Goal: Browse casually: Explore the website without a specific task or goal

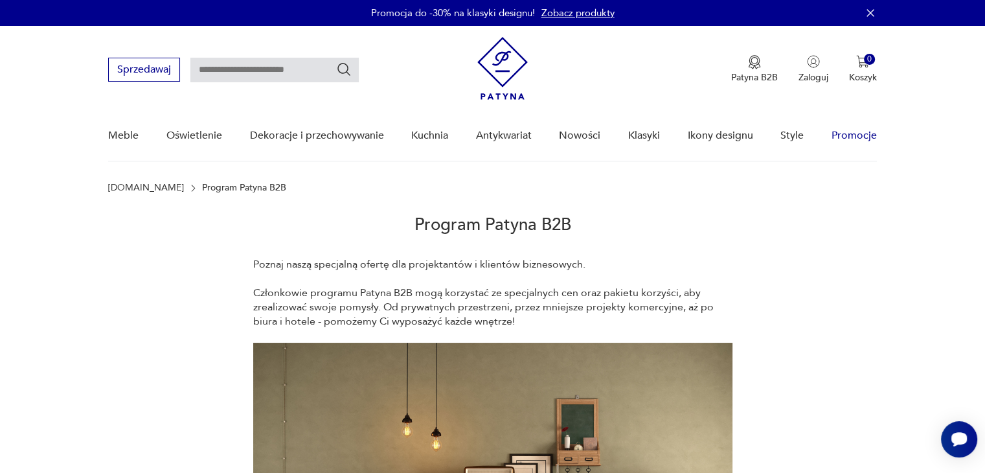
click at [867, 135] on link "Promocje" at bounding box center [853, 136] width 45 height 50
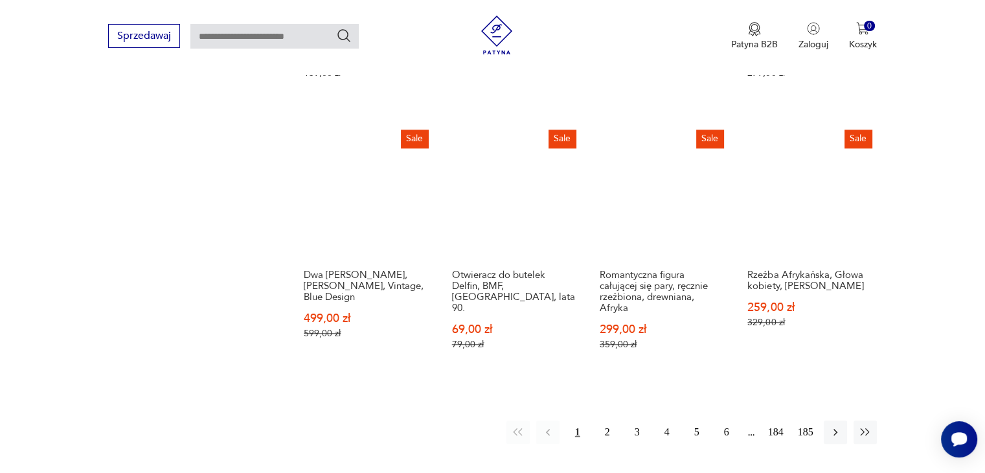
scroll to position [1101, 0]
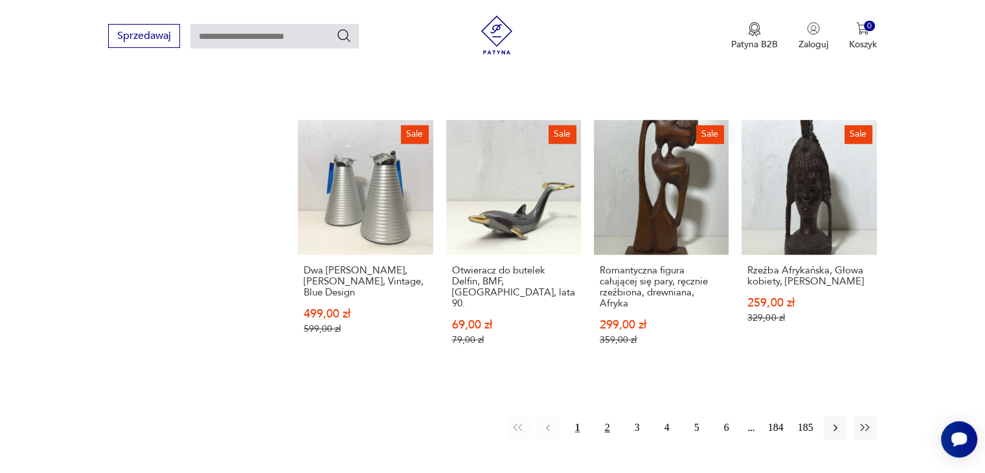
click at [609, 436] on button "2" at bounding box center [607, 427] width 23 height 23
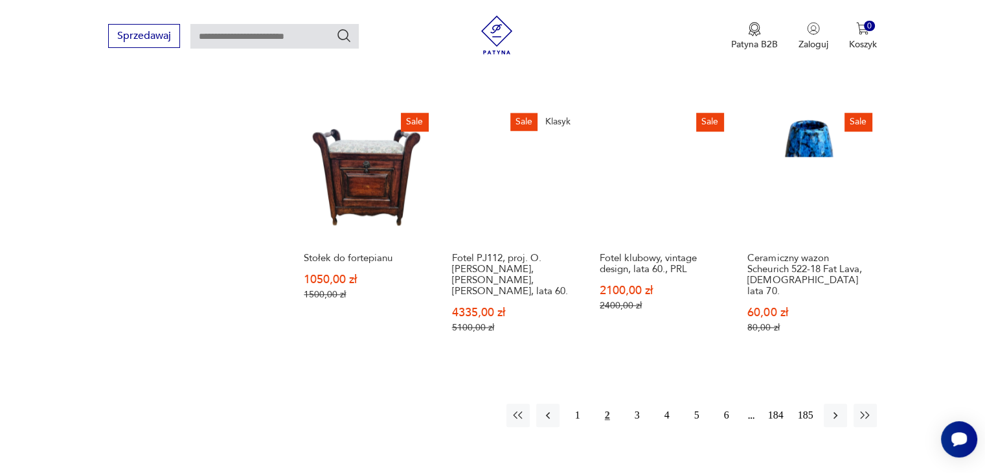
scroll to position [1132, 0]
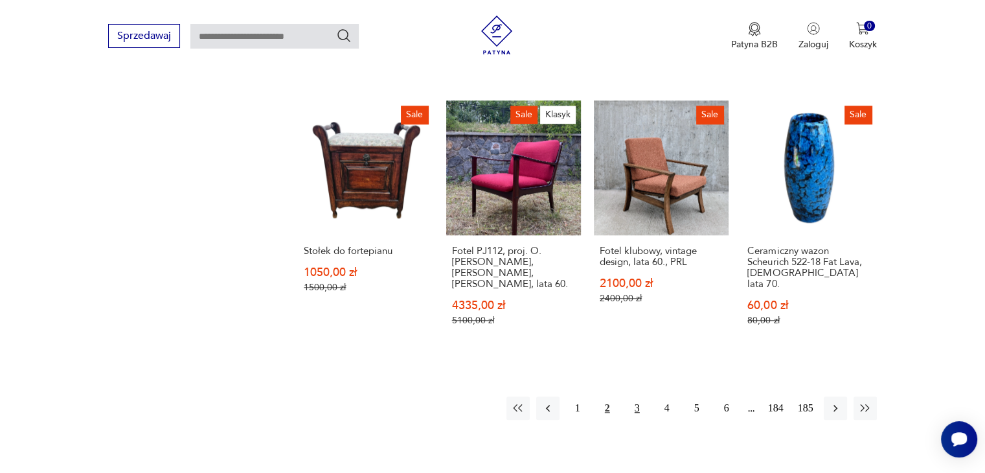
click at [640, 396] on button "3" at bounding box center [637, 407] width 23 height 23
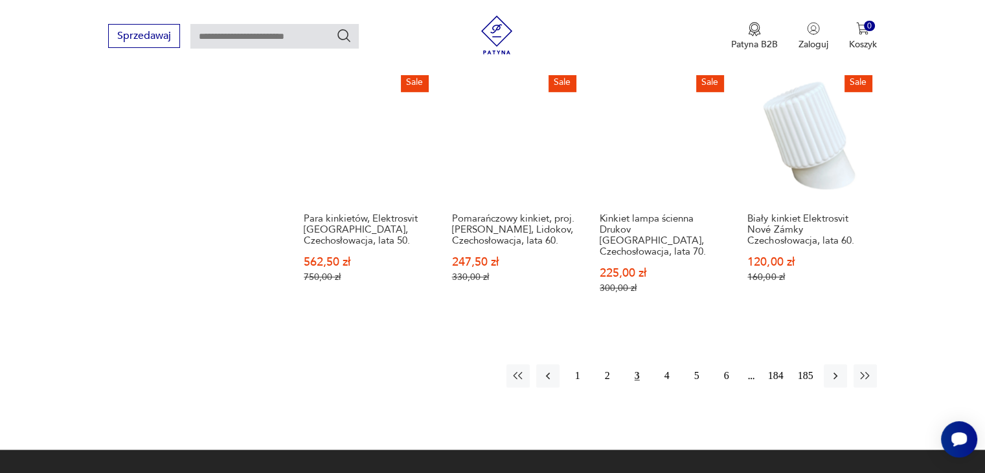
scroll to position [1209, 0]
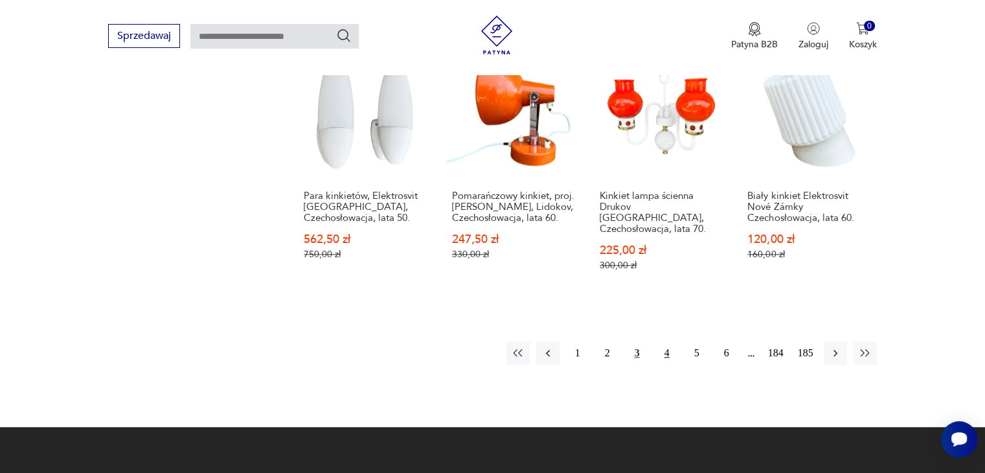
click at [671, 341] on button "4" at bounding box center [666, 352] width 23 height 23
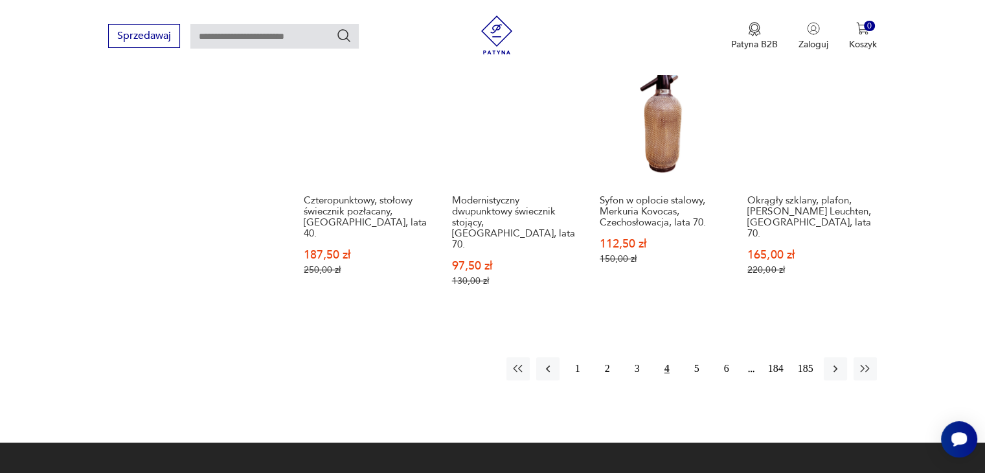
scroll to position [1202, 0]
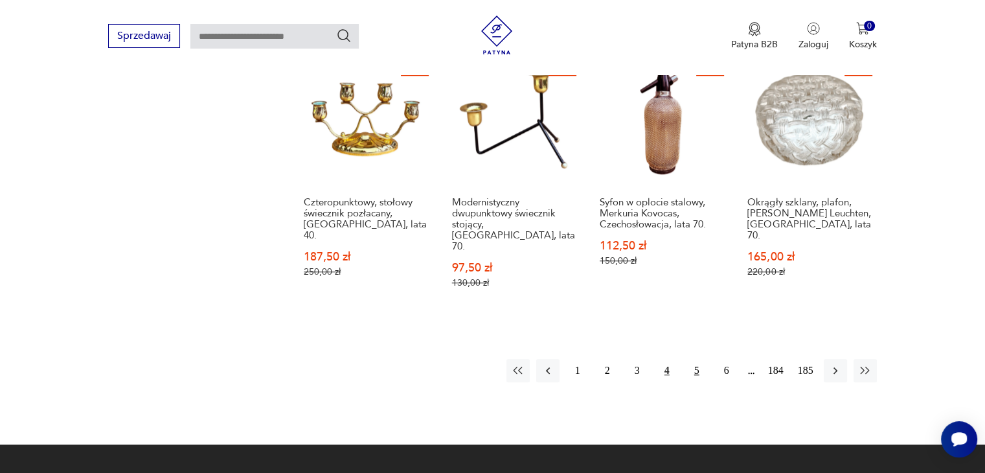
click at [699, 359] on button "5" at bounding box center [696, 370] width 23 height 23
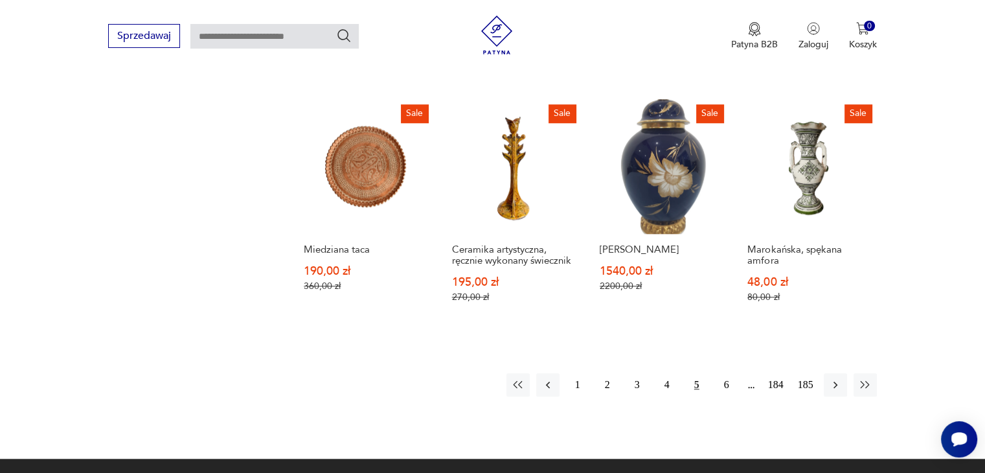
scroll to position [1164, 0]
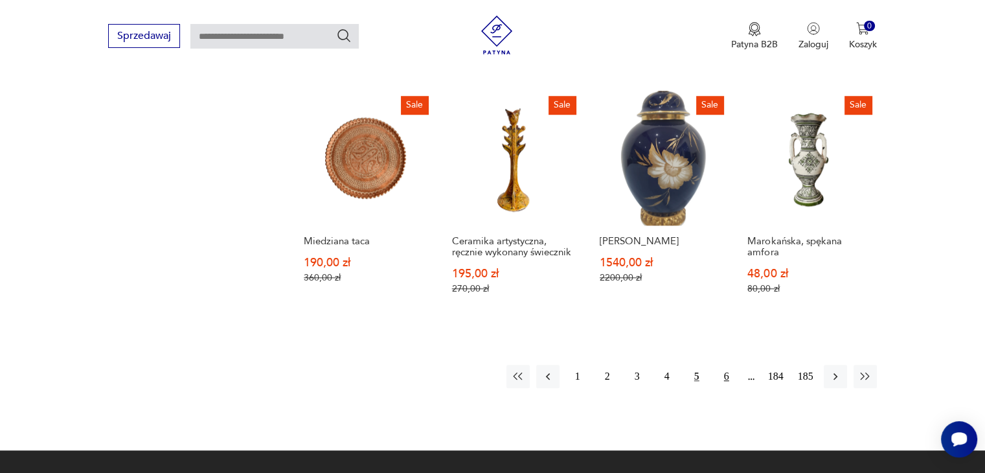
click at [728, 365] on button "6" at bounding box center [726, 376] width 23 height 23
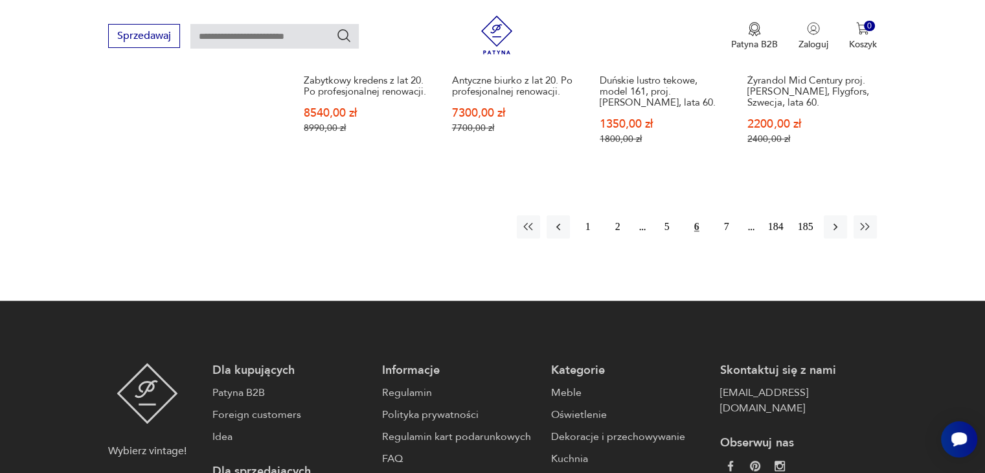
scroll to position [1322, 0]
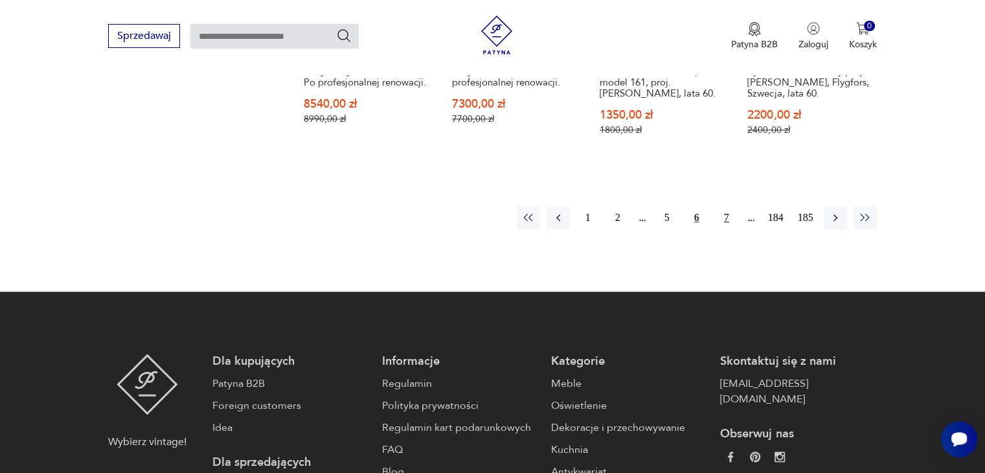
click at [727, 206] on button "7" at bounding box center [726, 217] width 23 height 23
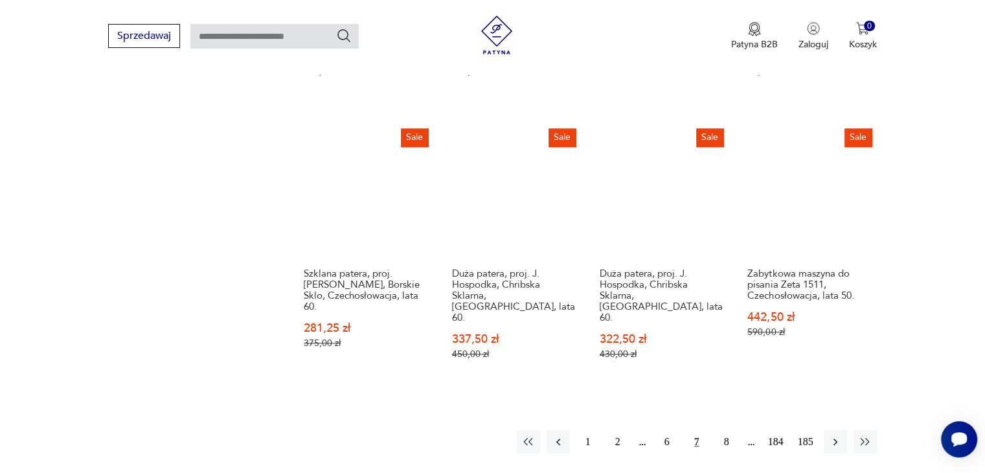
scroll to position [1105, 0]
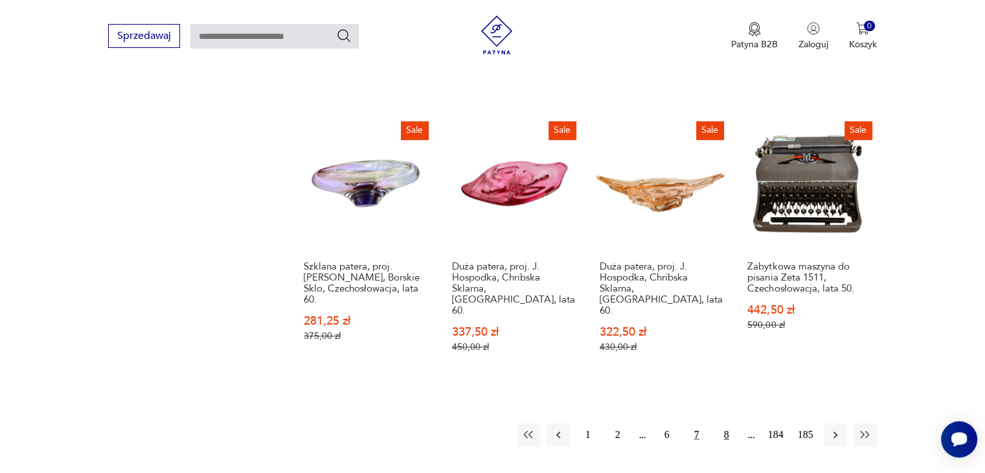
click at [734, 423] on button "8" at bounding box center [726, 434] width 23 height 23
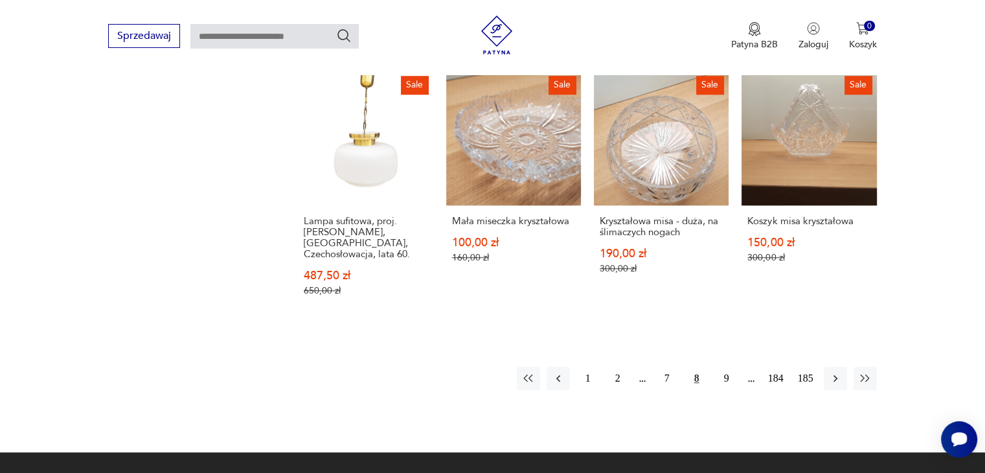
scroll to position [1169, 0]
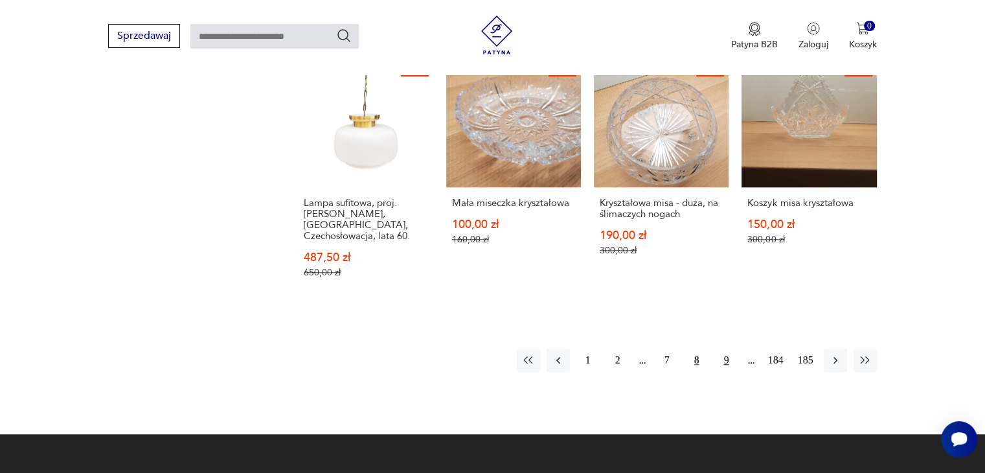
click at [727, 348] on button "9" at bounding box center [726, 359] width 23 height 23
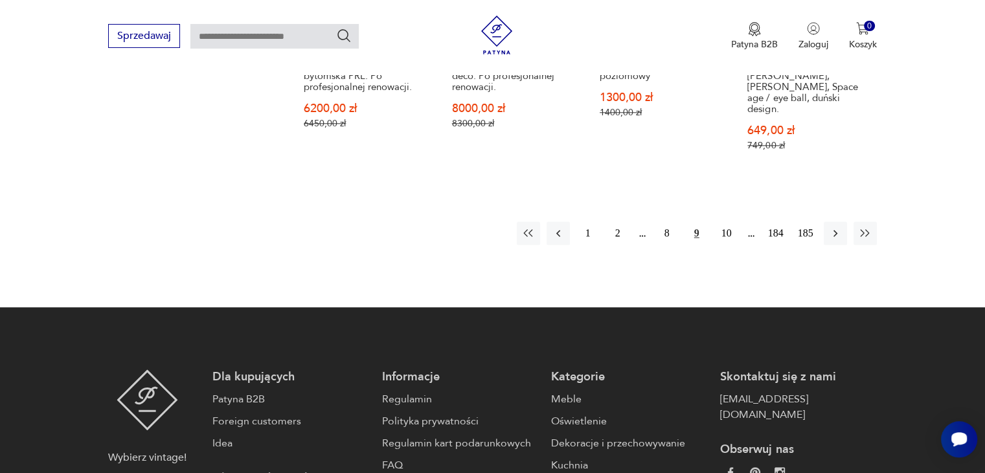
scroll to position [1324, 0]
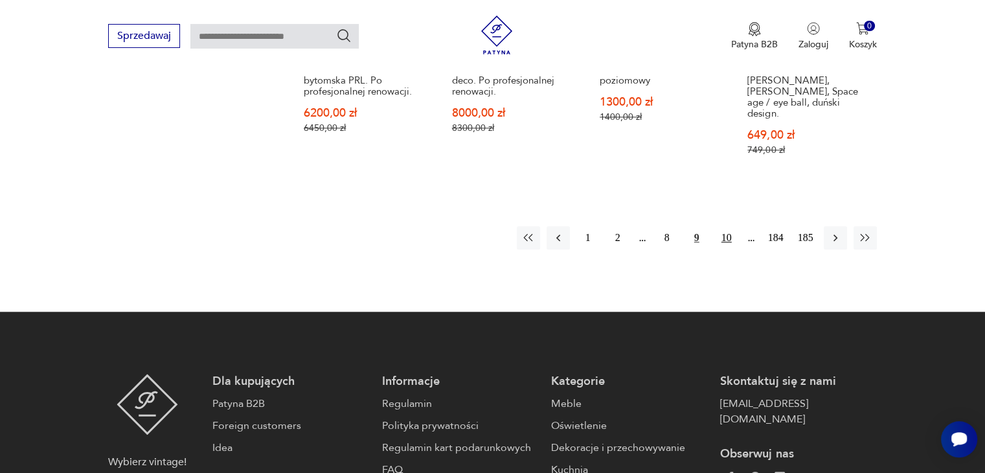
click at [730, 226] on button "10" at bounding box center [726, 237] width 23 height 23
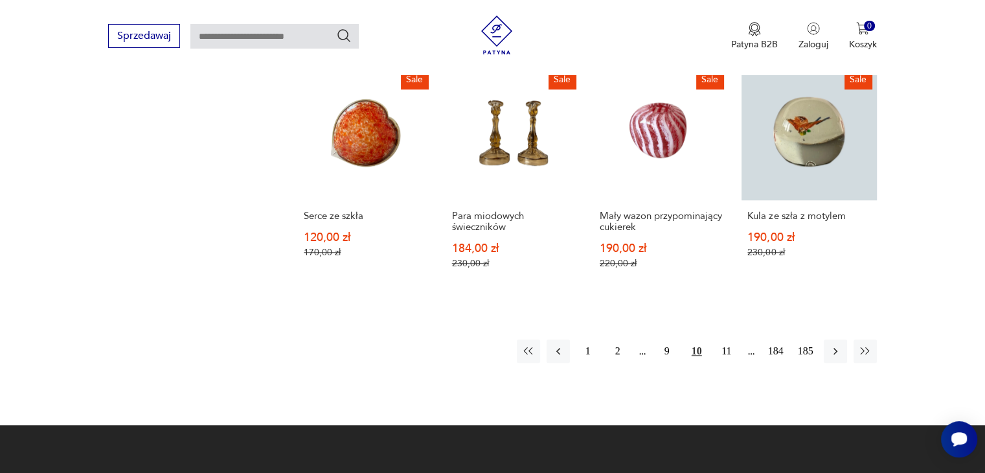
scroll to position [1085, 0]
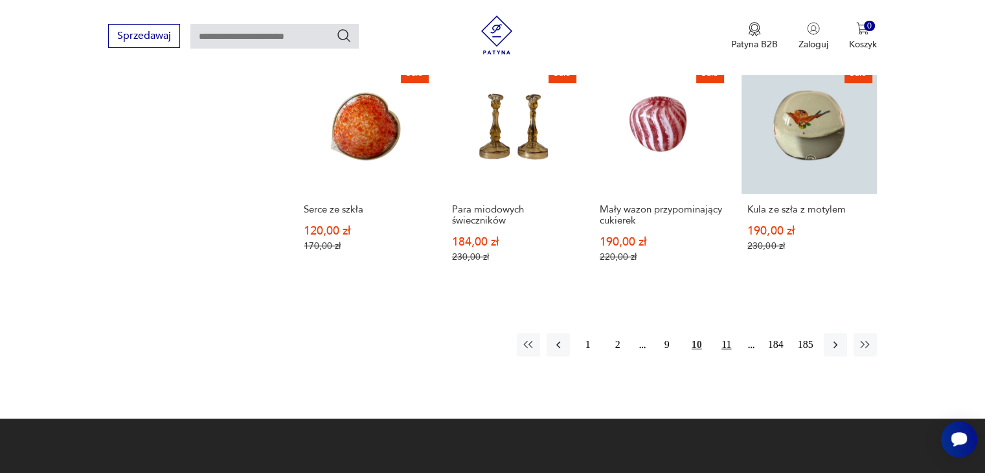
click at [728, 345] on button "11" at bounding box center [726, 344] width 23 height 23
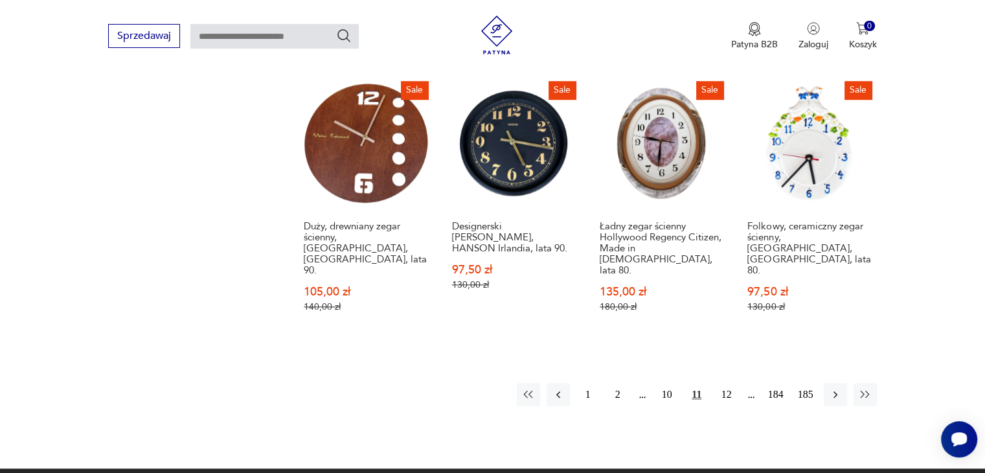
scroll to position [1111, 0]
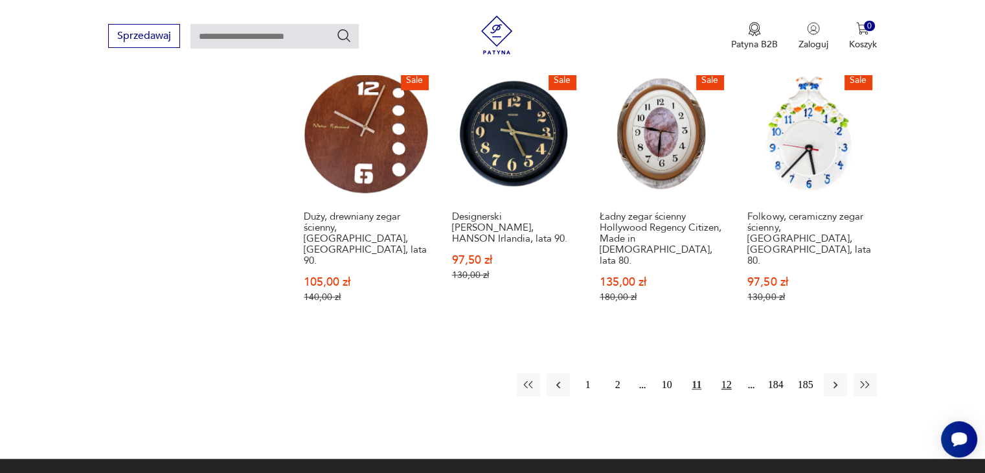
click at [726, 373] on button "12" at bounding box center [726, 384] width 23 height 23
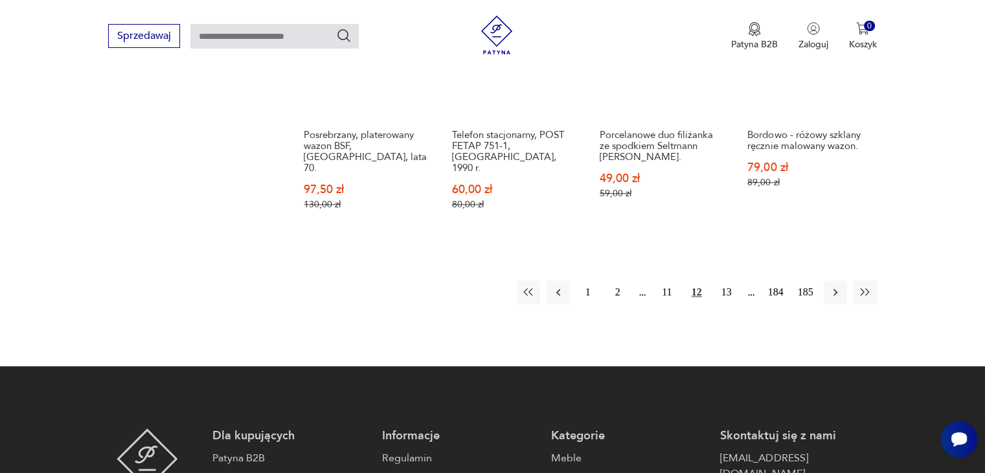
scroll to position [1292, 0]
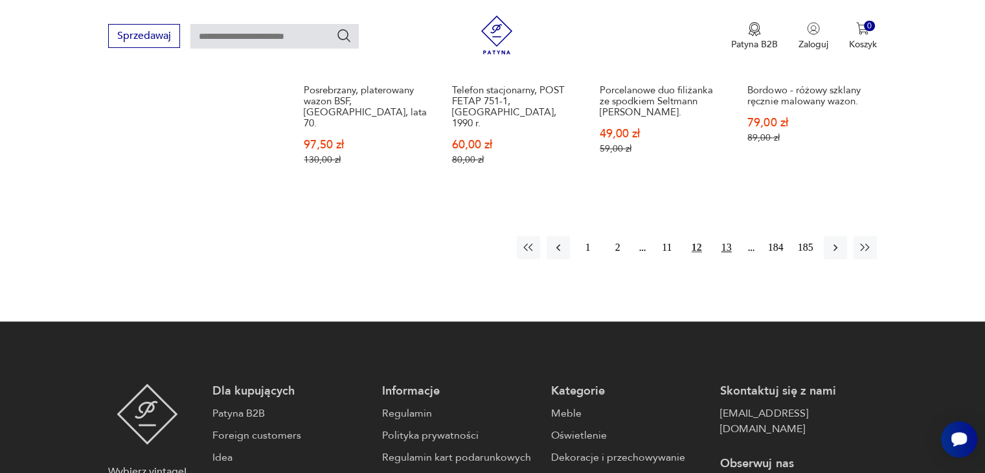
click at [725, 236] on button "13" at bounding box center [726, 247] width 23 height 23
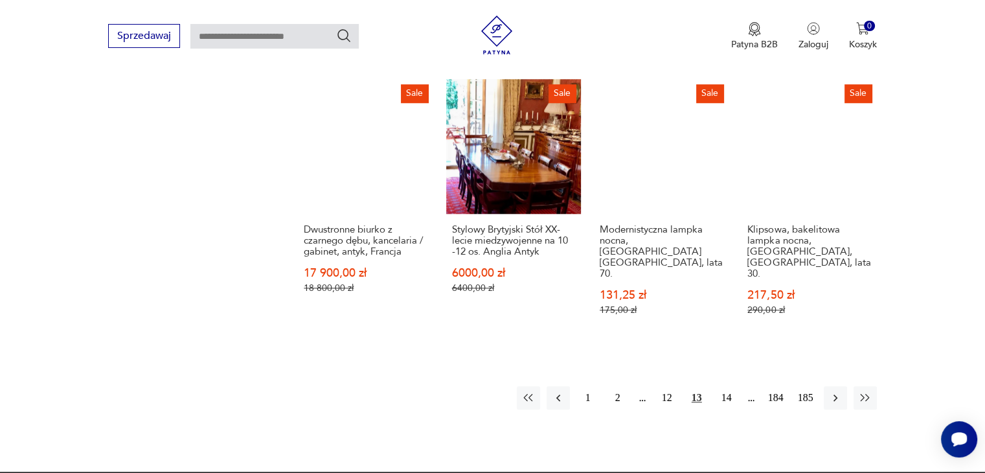
scroll to position [1191, 0]
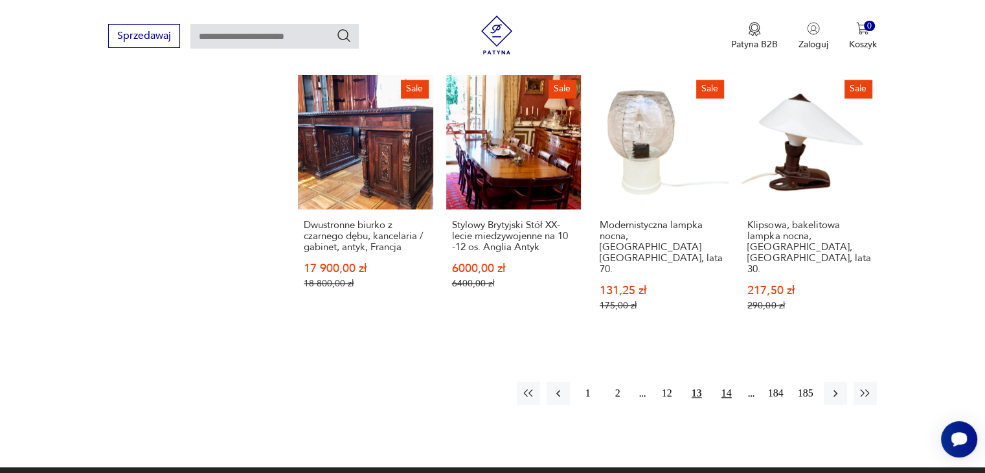
click at [726, 381] on button "14" at bounding box center [726, 392] width 23 height 23
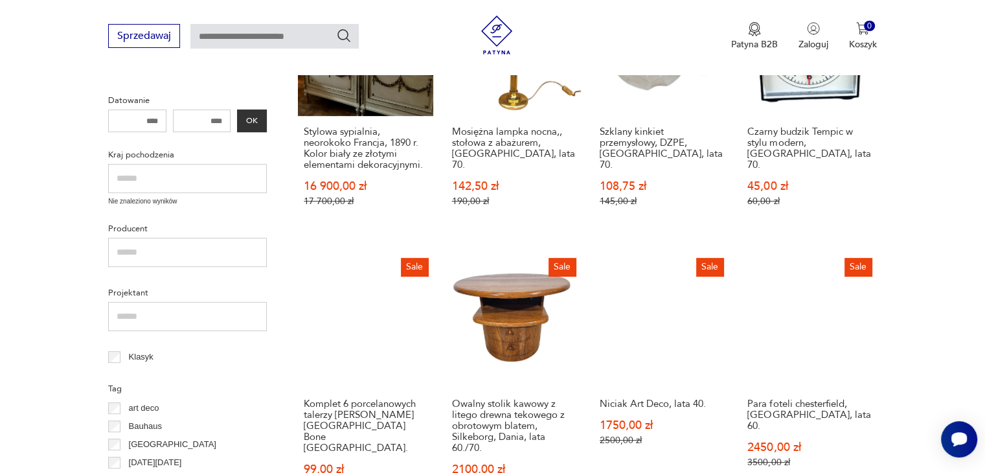
scroll to position [444, 0]
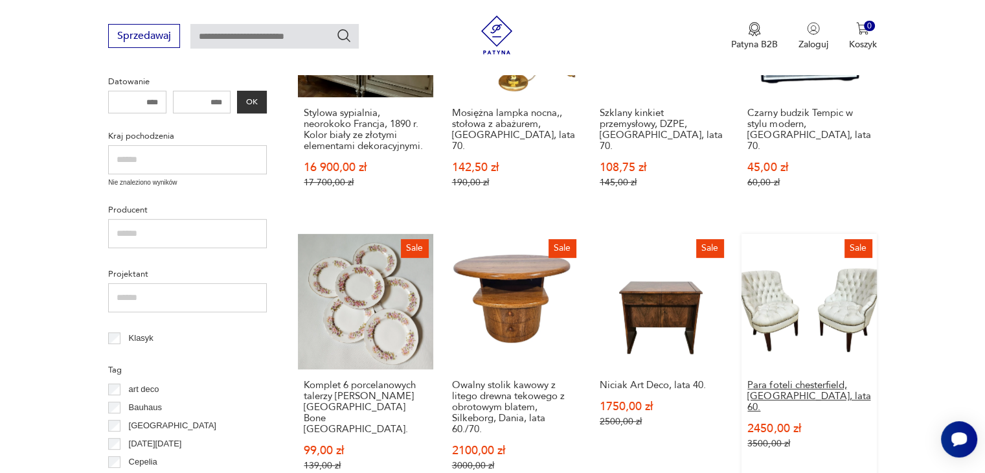
click at [789, 385] on h3 "Para foteli chesterfield, [GEOGRAPHIC_DATA], lata 60." at bounding box center [808, 395] width 123 height 33
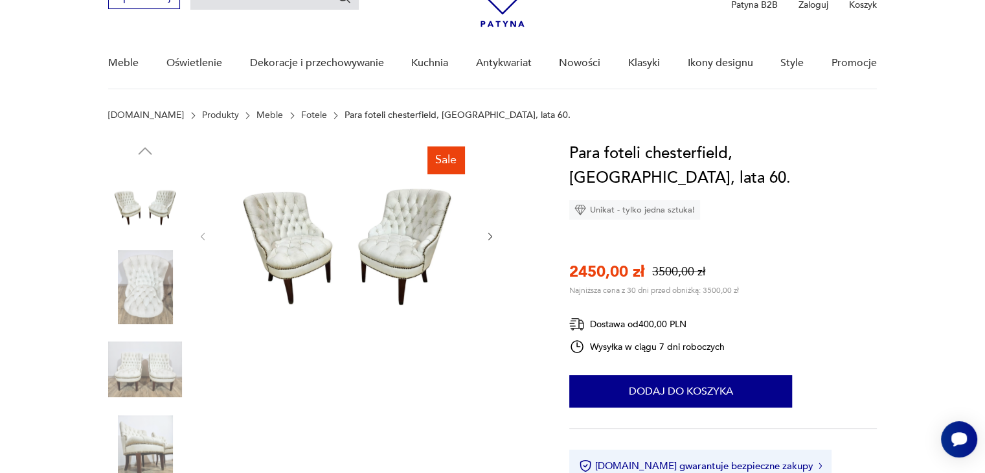
scroll to position [69, 0]
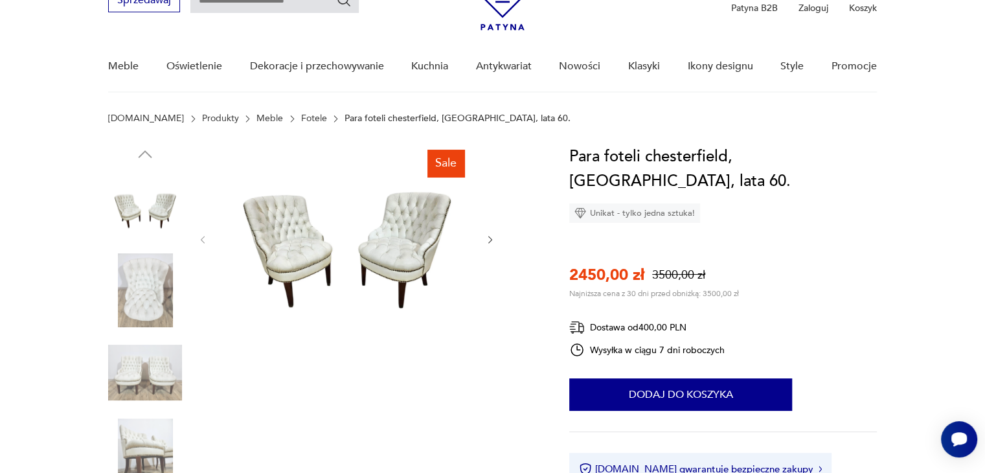
click at [155, 299] on img at bounding box center [145, 290] width 74 height 74
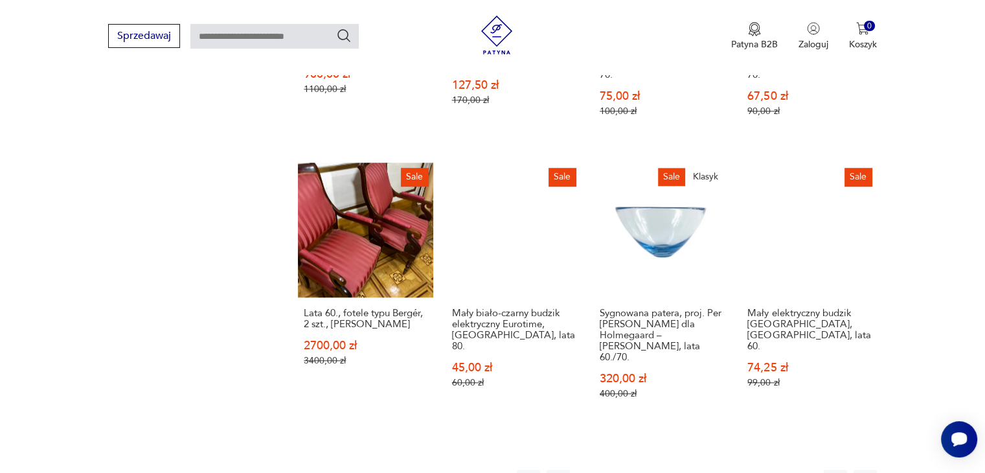
scroll to position [1155, 0]
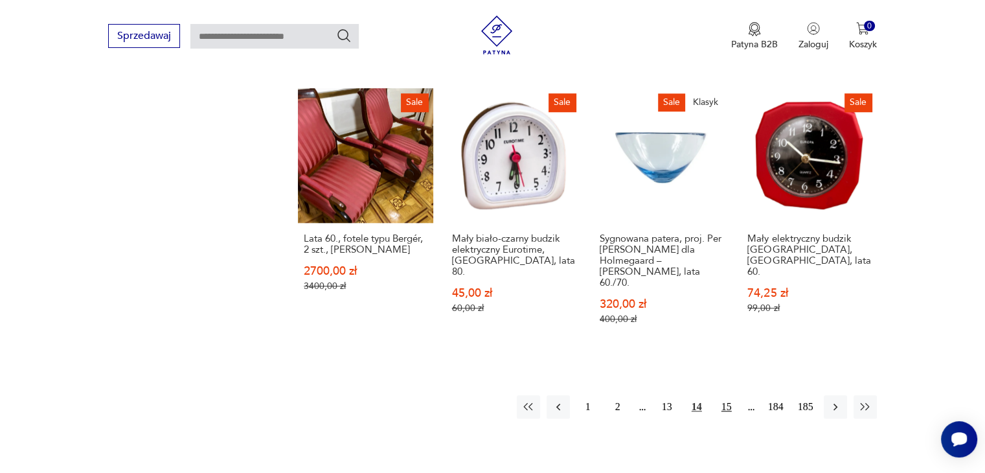
click at [725, 395] on button "15" at bounding box center [726, 406] width 23 height 23
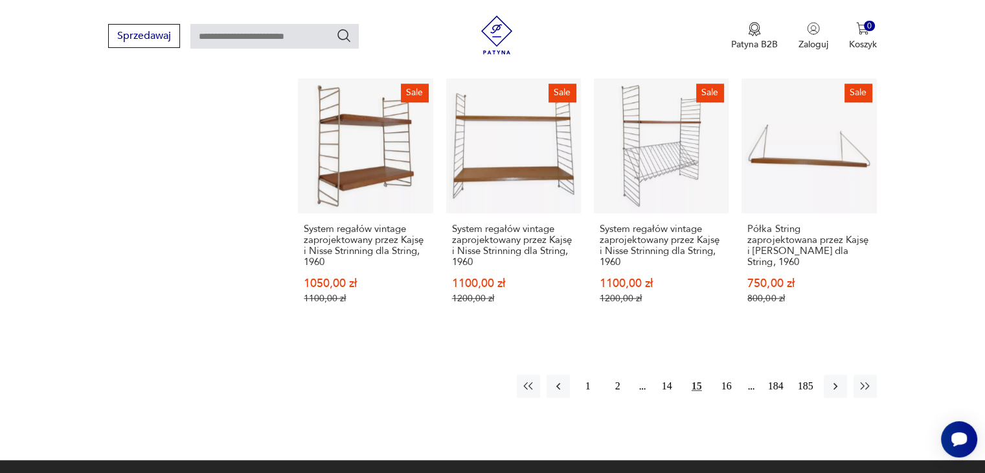
scroll to position [1159, 0]
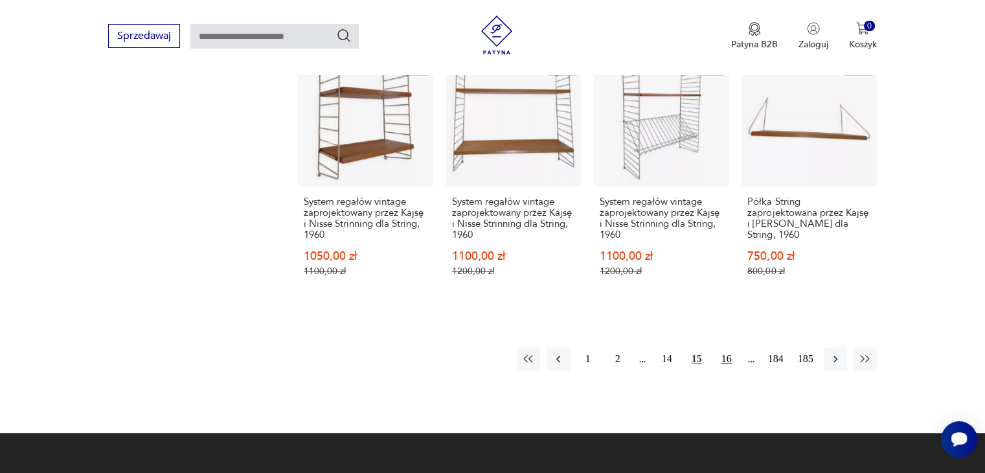
click at [721, 350] on button "16" at bounding box center [726, 358] width 23 height 23
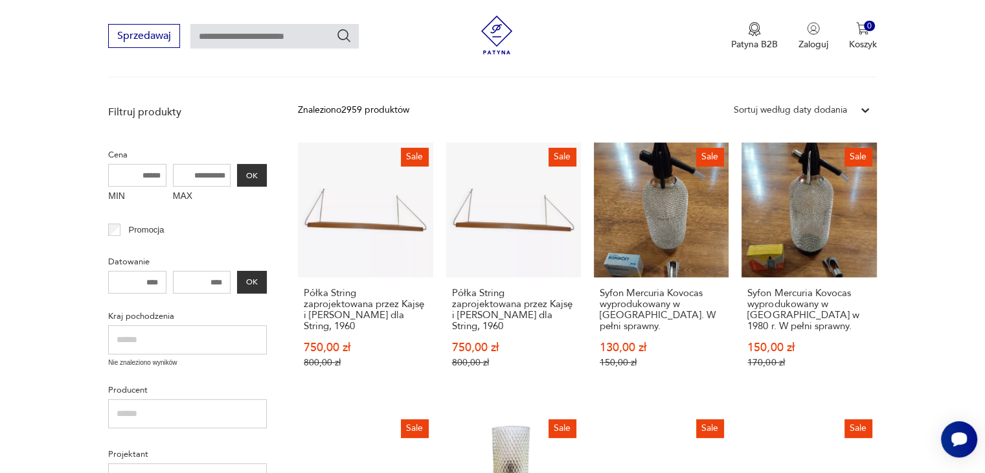
scroll to position [260, 0]
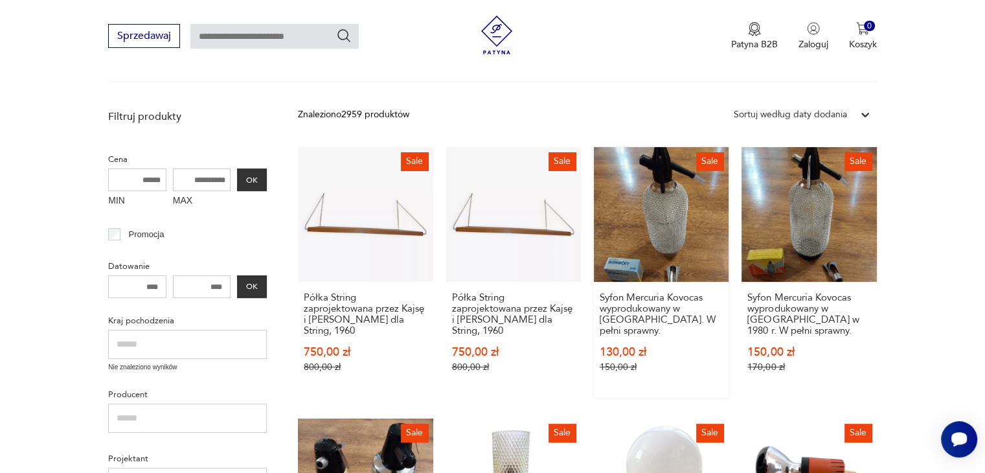
click at [670, 218] on link "Sale Syfon Mercuria Kovocas wyprodukowany w [GEOGRAPHIC_DATA]. W pełni sprawny.…" at bounding box center [661, 272] width 135 height 251
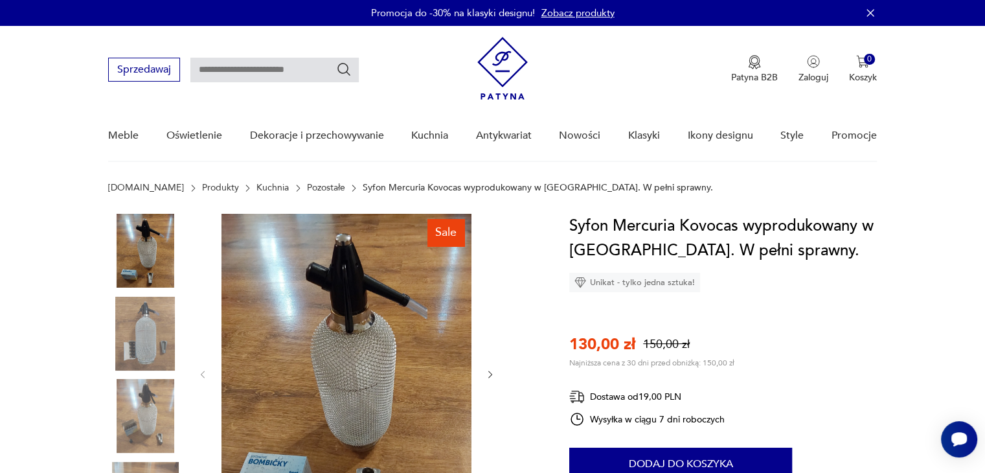
click at [489, 375] on icon "button" at bounding box center [490, 374] width 11 height 11
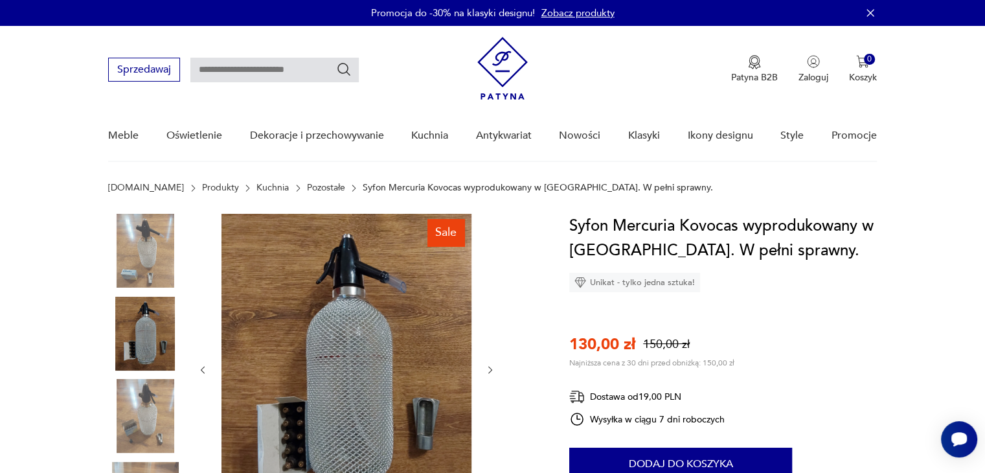
click at [491, 377] on div at bounding box center [346, 370] width 298 height 312
click at [493, 363] on button "button" at bounding box center [490, 369] width 11 height 13
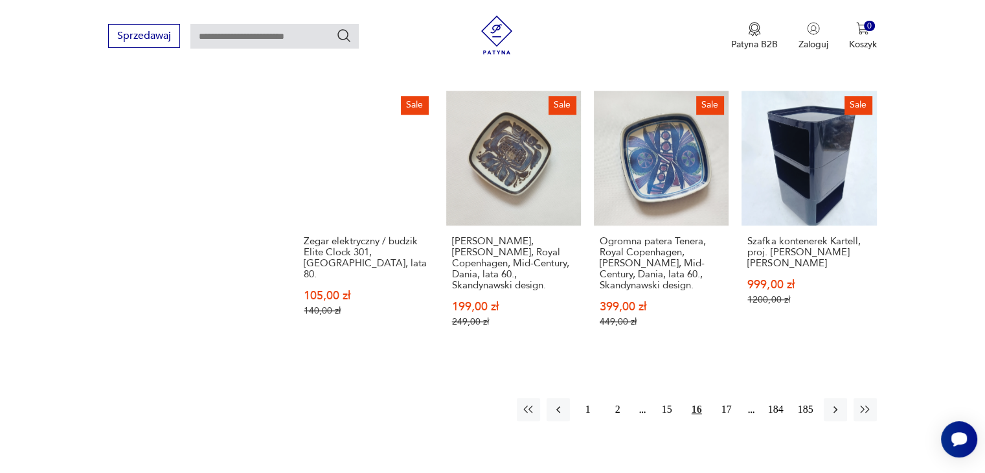
scroll to position [1144, 0]
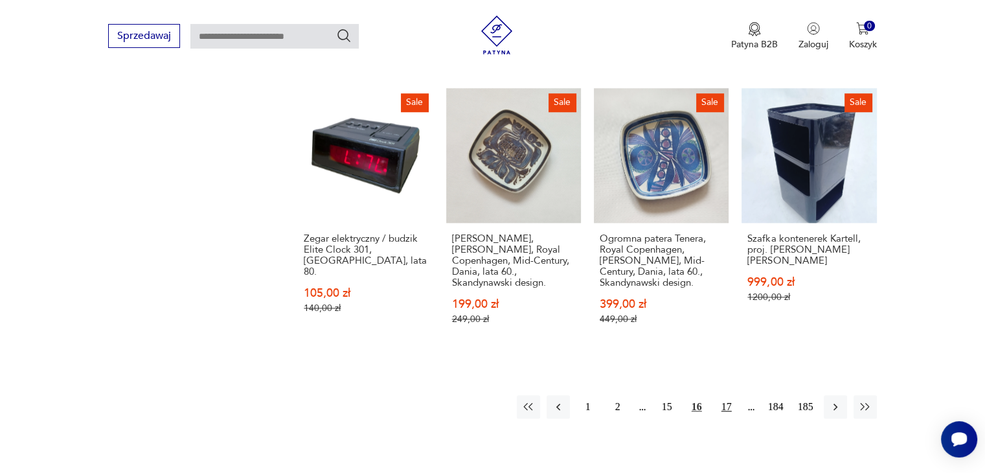
click at [724, 395] on button "17" at bounding box center [726, 406] width 23 height 23
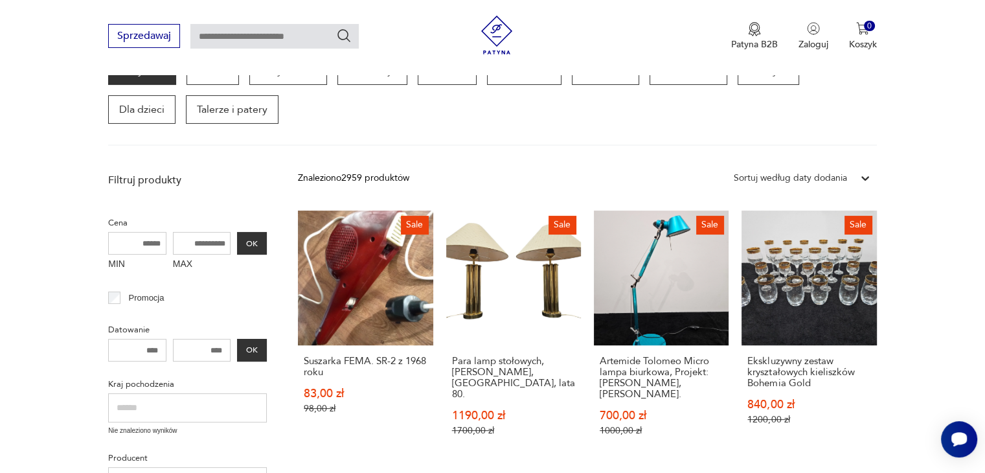
scroll to position [207, 0]
